Goal: Navigation & Orientation: Find specific page/section

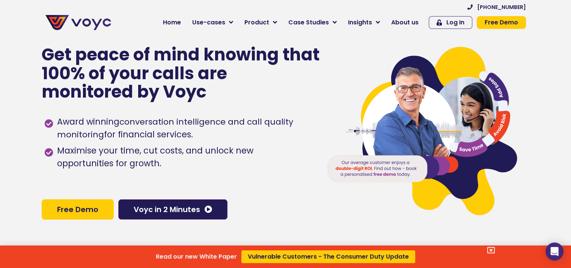
click at [408, 22] on div "Read our new White Paper Vulnerable Customers - The Consumer Duty Update" at bounding box center [285, 134] width 571 height 268
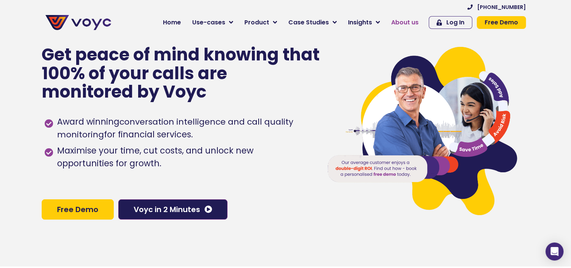
click at [403, 22] on span "About us" at bounding box center [404, 22] width 27 height 9
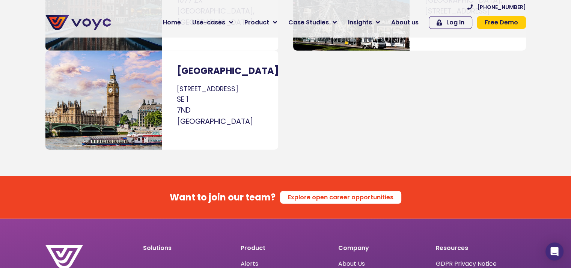
scroll to position [4726, 0]
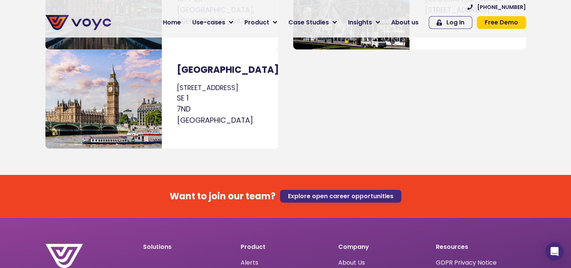
click at [321, 193] on span "Explore open career opportunities" at bounding box center [340, 196] width 105 height 6
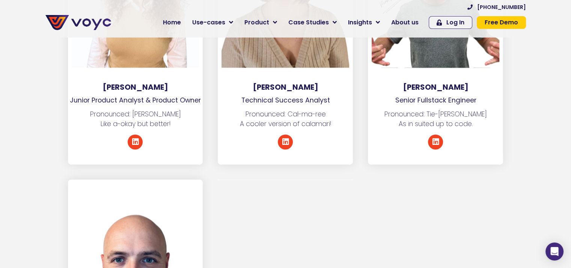
scroll to position [3938, 0]
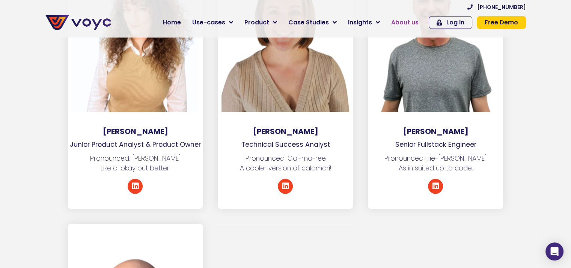
click at [414, 20] on span "About us" at bounding box center [404, 22] width 27 height 9
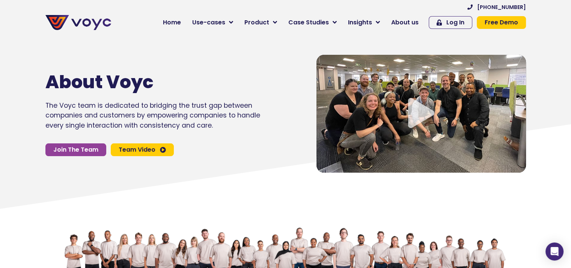
click at [144, 149] on span "Team Video" at bounding box center [137, 150] width 37 height 6
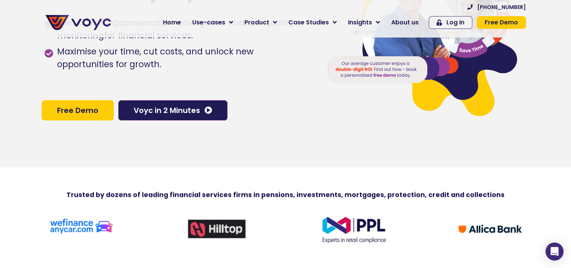
scroll to position [113, 0]
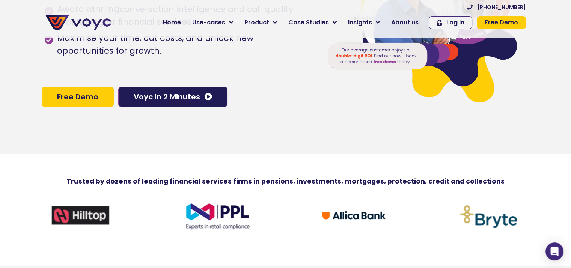
click at [89, 101] on span "Free Demo" at bounding box center [77, 97] width 41 height 8
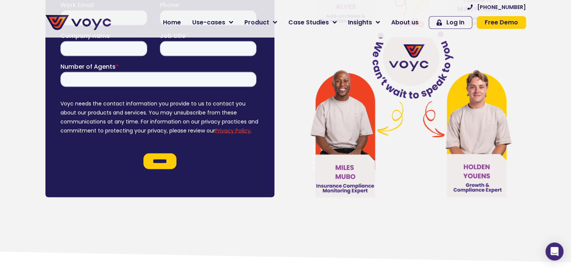
scroll to position [4305, 0]
